Goal: Find specific page/section

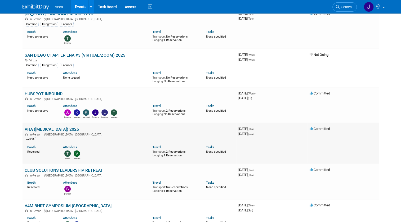
scroll to position [120, 0]
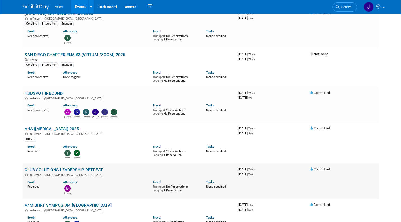
click at [34, 169] on link "CLUB SOLUTIONS LEADERSHIP RETREAT" at bounding box center [64, 169] width 78 height 5
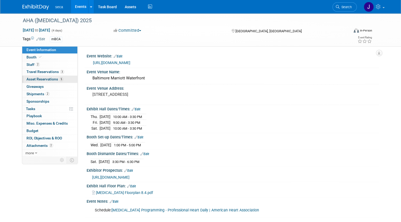
click at [48, 80] on span "Asset Reservations 5" at bounding box center [44, 79] width 37 height 4
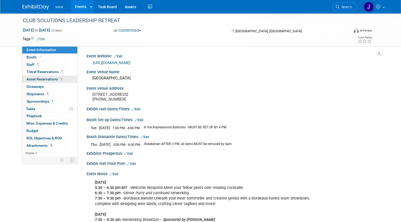
click at [46, 79] on span "Asset Reservations 1" at bounding box center [44, 79] width 37 height 4
